Goal: Navigation & Orientation: Find specific page/section

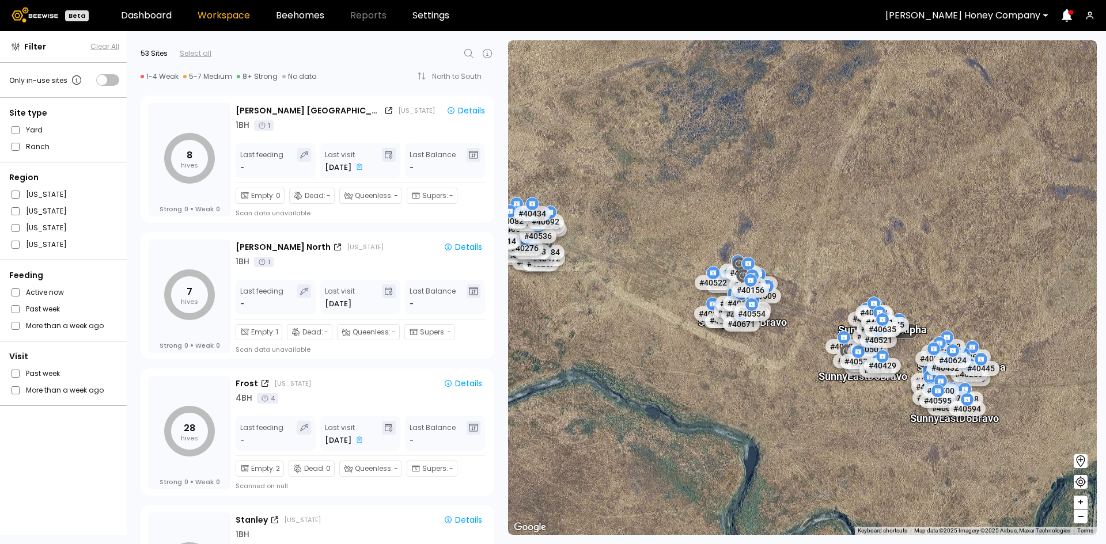
drag, startPoint x: 145, startPoint y: 14, endPoint x: 182, endPoint y: 0, distance: 39.6
click at [145, 14] on link "Dashboard" at bounding box center [146, 15] width 51 height 9
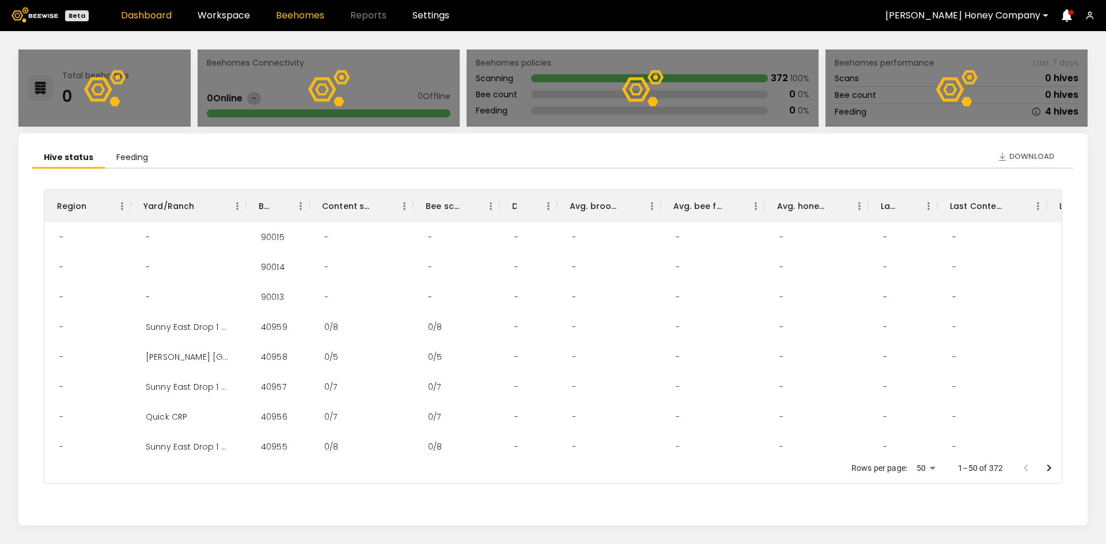
click at [291, 16] on link "Beehomes" at bounding box center [300, 15] width 48 height 9
